Goal: Task Accomplishment & Management: Use online tool/utility

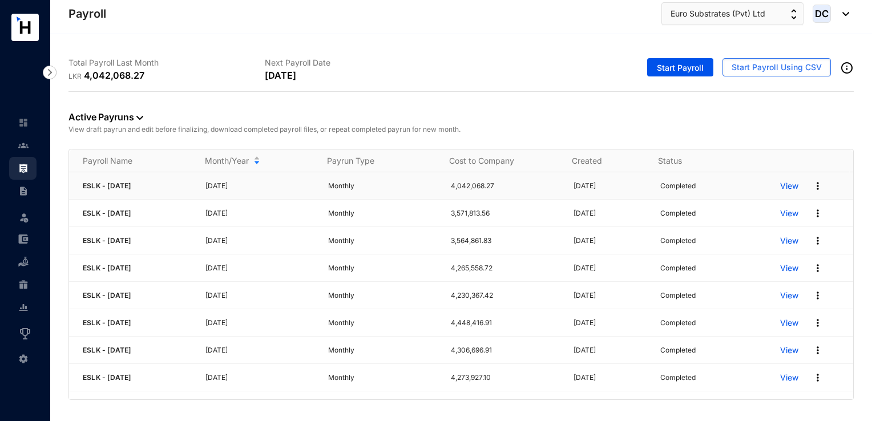
click at [787, 187] on p "View" at bounding box center [789, 185] width 18 height 11
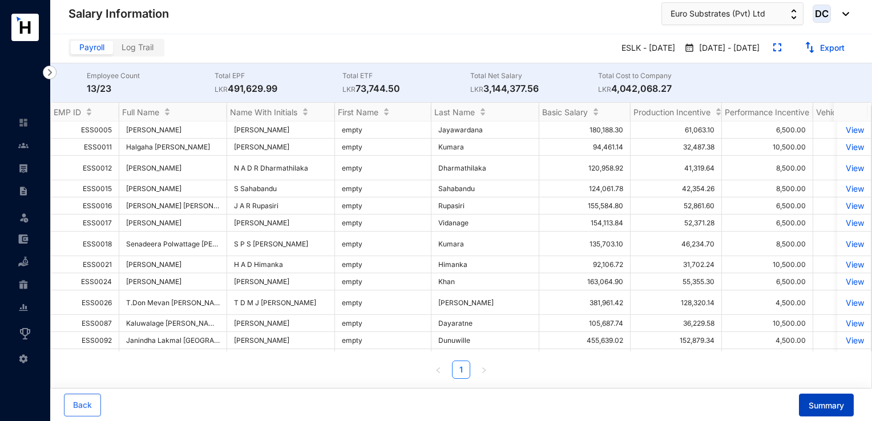
click at [822, 401] on span "Summary" at bounding box center [826, 405] width 35 height 11
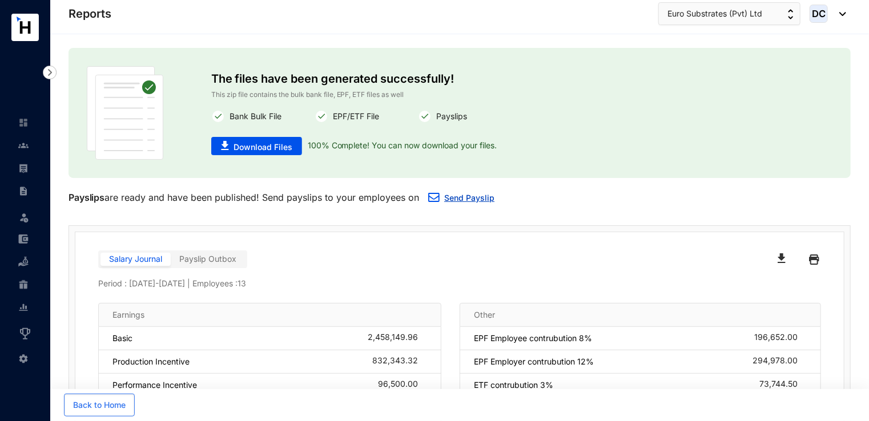
click at [470, 198] on link "Send Payslip" at bounding box center [469, 198] width 50 height 10
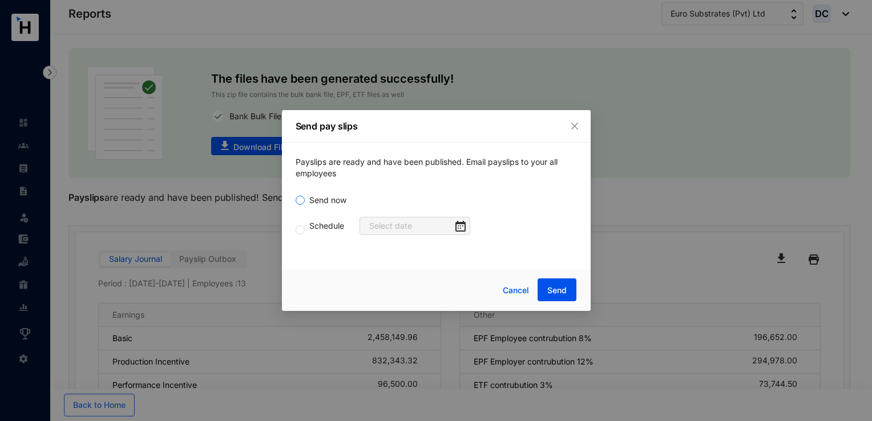
click at [340, 198] on span "Send now" at bounding box center [328, 200] width 46 height 13
click at [305, 198] on input "Send now" at bounding box center [300, 200] width 9 height 9
radio input "true"
click at [553, 293] on span "Send" at bounding box center [556, 290] width 19 height 11
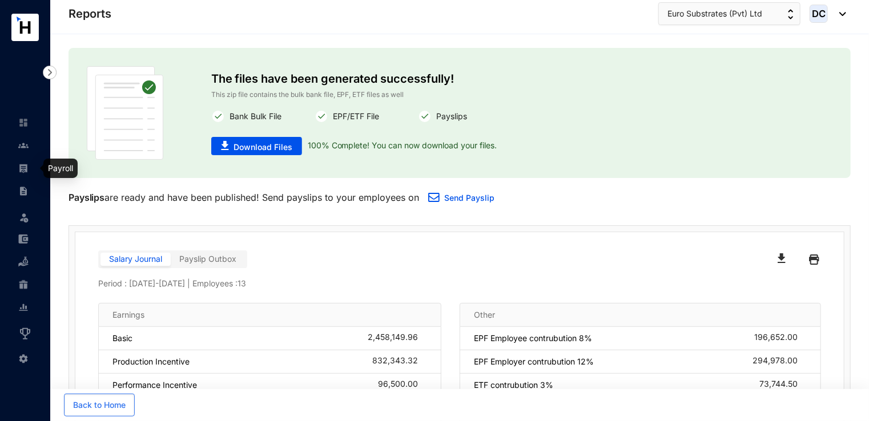
click at [29, 168] on link at bounding box center [32, 168] width 29 height 11
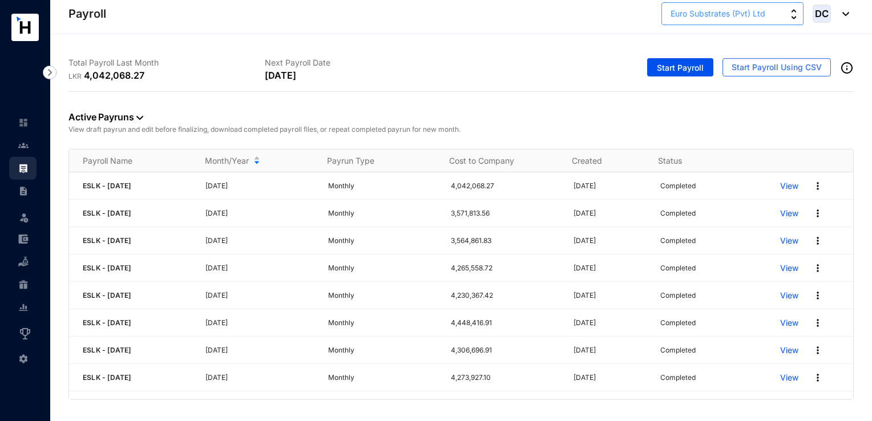
click at [730, 18] on span "Euro Substrates (Pvt) Ltd" at bounding box center [718, 13] width 95 height 13
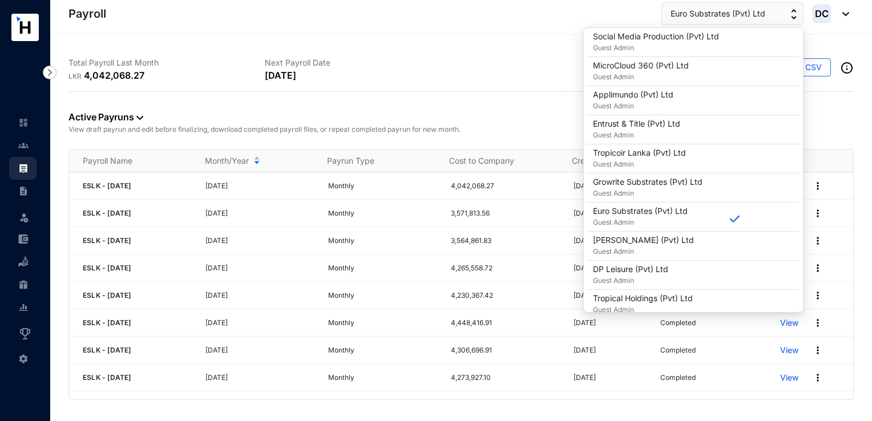
scroll to position [434, 0]
